Goal: Information Seeking & Learning: Learn about a topic

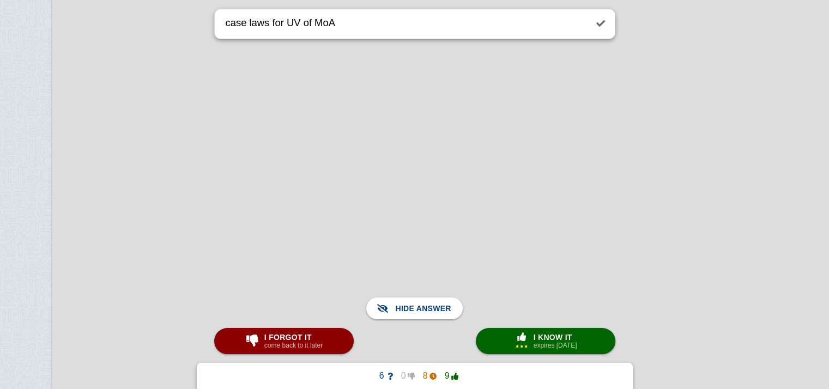
scroll to position [54470, 52]
drag, startPoint x: 0, startPoint y: 0, endPoint x: 318, endPoint y: -28, distance: 319.7
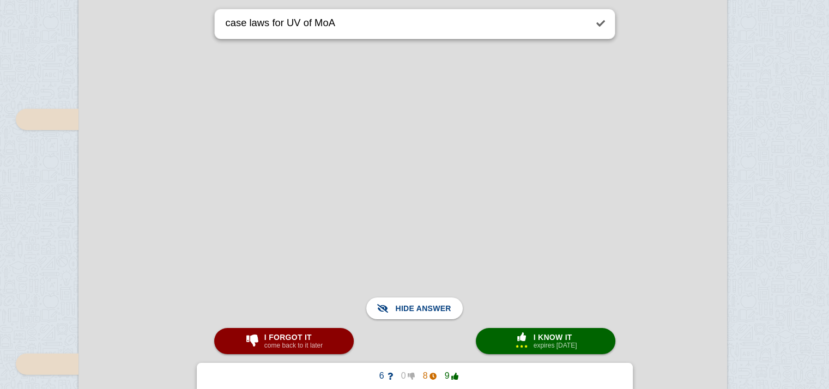
scroll to position [42645, 4]
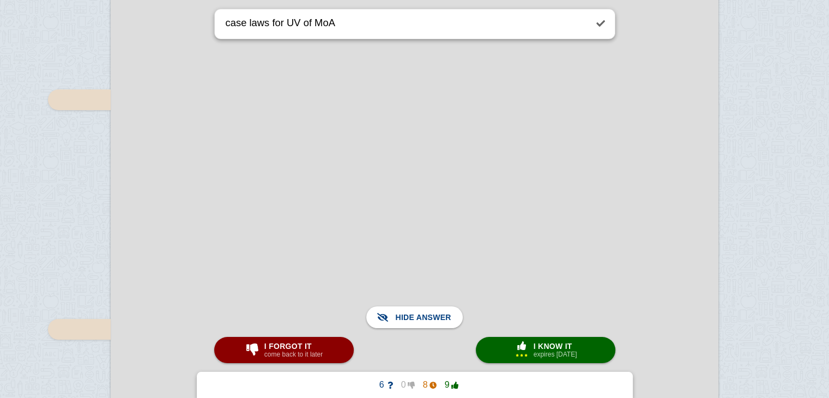
scroll to position [41602, 0]
click at [408, 317] on span "Show answer" at bounding box center [420, 317] width 61 height 24
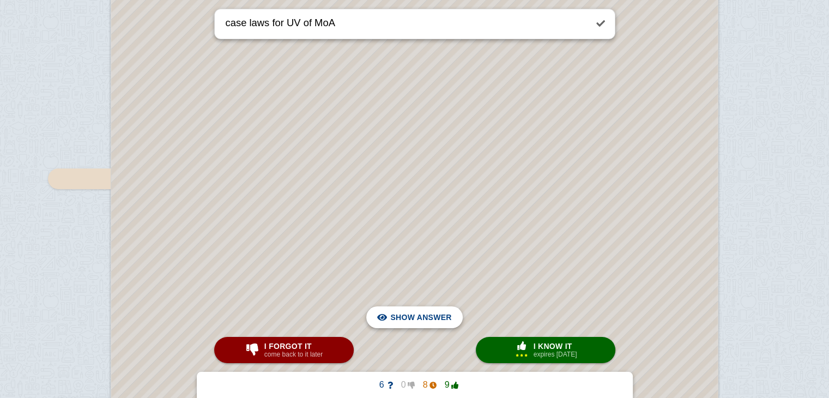
scroll to position [41530, 0]
click at [557, 349] on span "I know it" at bounding box center [556, 346] width 44 height 9
type textarea "LBG"
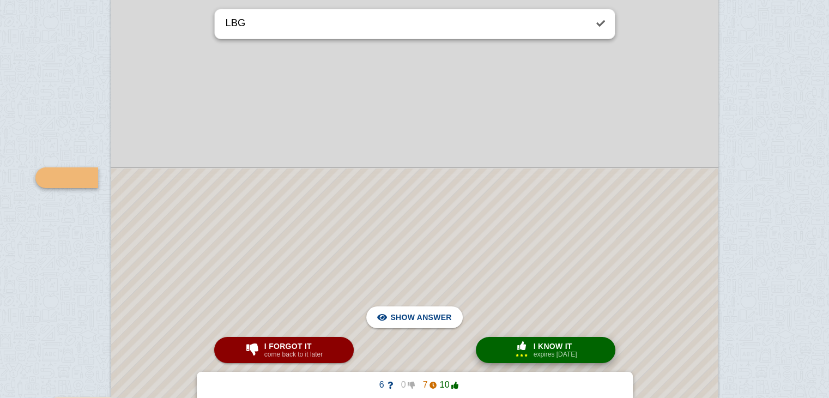
scroll to position [41565, 0]
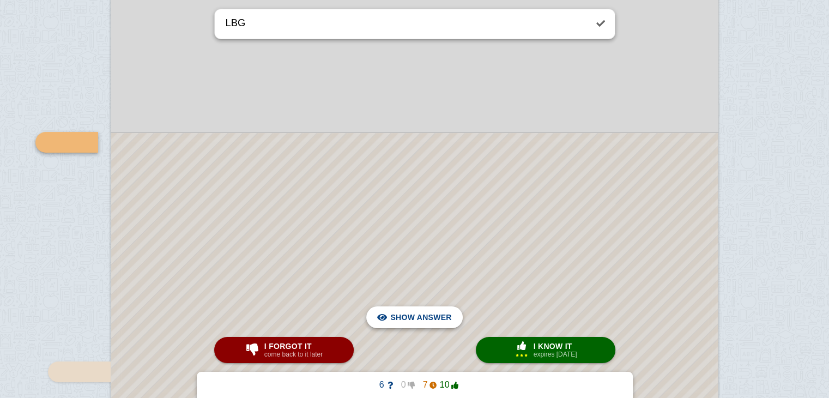
click at [439, 317] on span "Hide answer" at bounding box center [423, 317] width 57 height 24
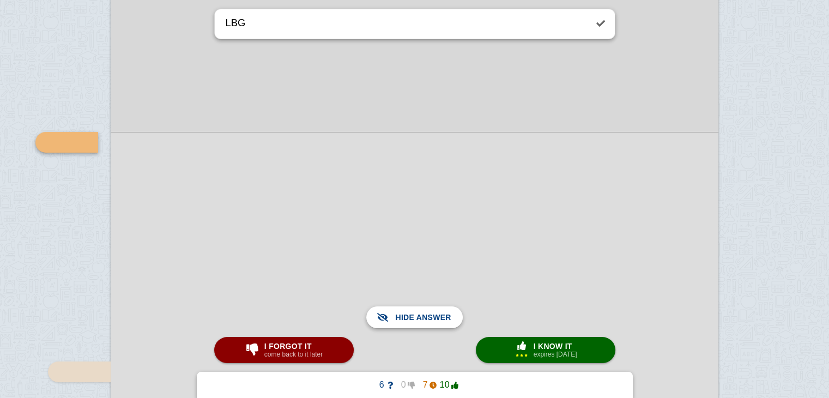
scroll to position [41602, 0]
